Goal: Information Seeking & Learning: Learn about a topic

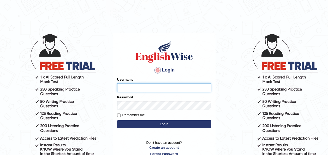
type input "otgontsetseg_parramatta"
click at [167, 120] on button "Login" at bounding box center [164, 124] width 94 height 8
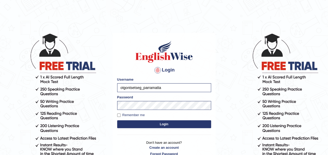
click at [167, 120] on button "Login" at bounding box center [164, 124] width 94 height 8
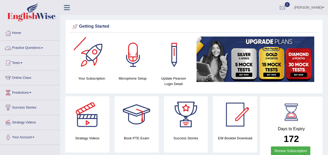
click at [43, 46] on link "Practice Questions" at bounding box center [29, 47] width 59 height 13
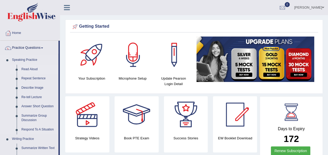
click at [33, 68] on link "Read Aloud" at bounding box center [38, 69] width 39 height 9
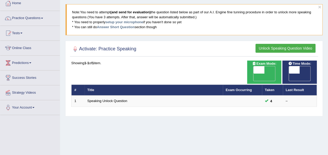
scroll to position [29, 0]
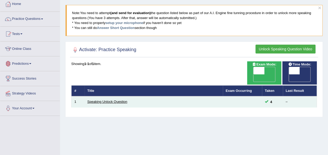
click at [96, 100] on link "Speaking Unlock Question" at bounding box center [107, 102] width 40 height 4
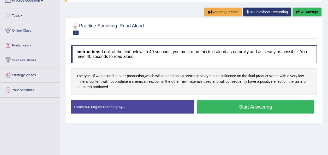
scroll to position [47, 0]
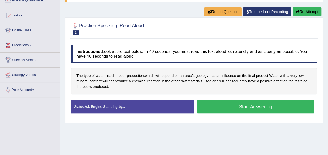
click at [218, 107] on button "Start Answering" at bounding box center [256, 106] width 118 height 13
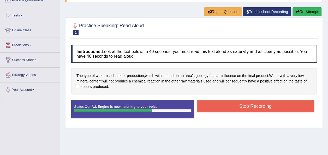
click at [228, 104] on button "Stop Recording" at bounding box center [256, 106] width 118 height 12
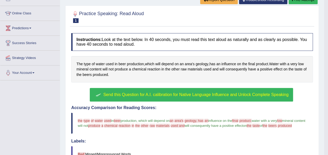
scroll to position [65, 0]
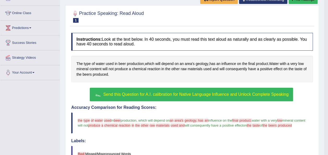
click at [141, 98] on button "Send this Question for A.I. calibration for Native Language Influence and Unloc…" at bounding box center [191, 95] width 203 height 14
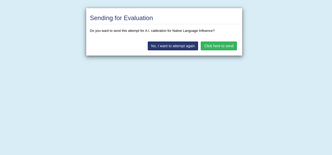
click at [204, 45] on button "Click here to send" at bounding box center [218, 45] width 36 height 9
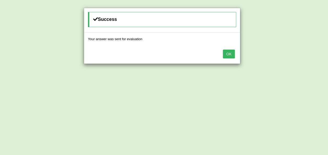
click at [230, 51] on button "OK" at bounding box center [229, 54] width 12 height 9
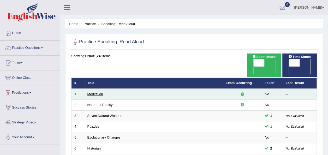
click at [95, 92] on link "Meditation" at bounding box center [95, 94] width 16 height 4
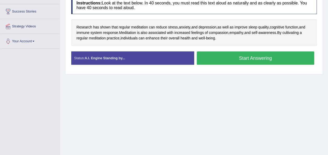
scroll to position [95, 0]
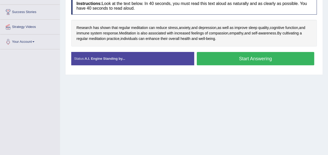
click at [257, 57] on button "Start Answering" at bounding box center [256, 58] width 118 height 13
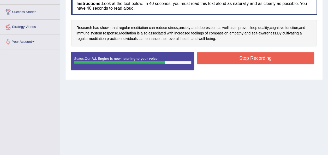
click at [257, 57] on button "Stop Recording" at bounding box center [256, 58] width 118 height 12
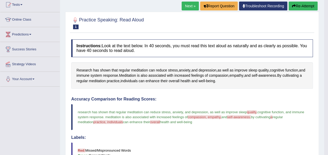
scroll to position [59, 0]
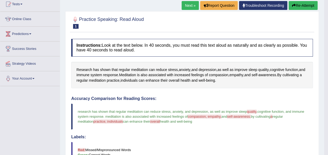
click at [191, 3] on link "Next »" at bounding box center [189, 5] width 17 height 9
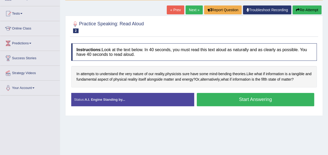
scroll to position [57, 0]
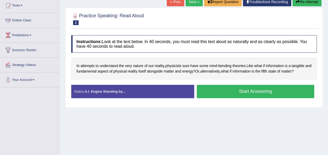
click at [224, 88] on button "Start Answering" at bounding box center [256, 91] width 118 height 13
